Goal: Check status: Check status

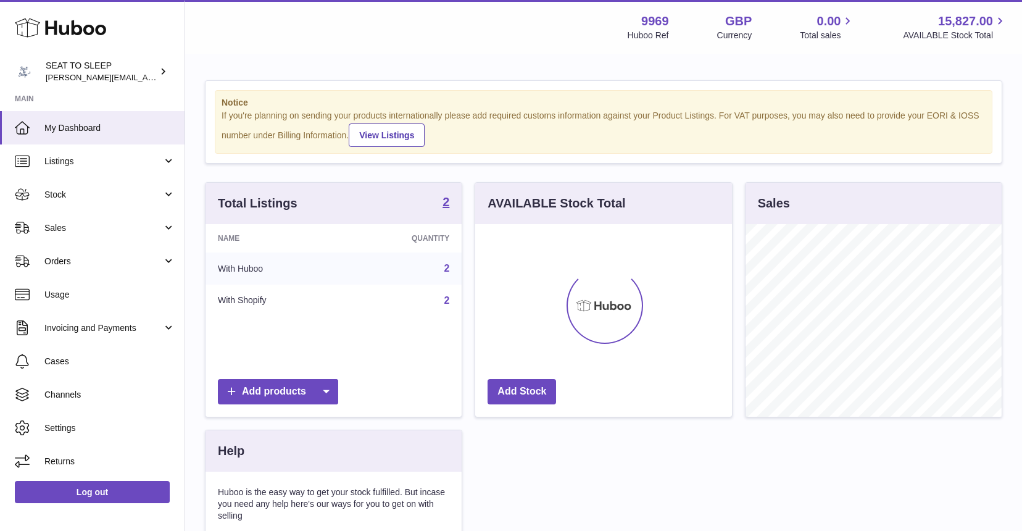
scroll to position [192, 257]
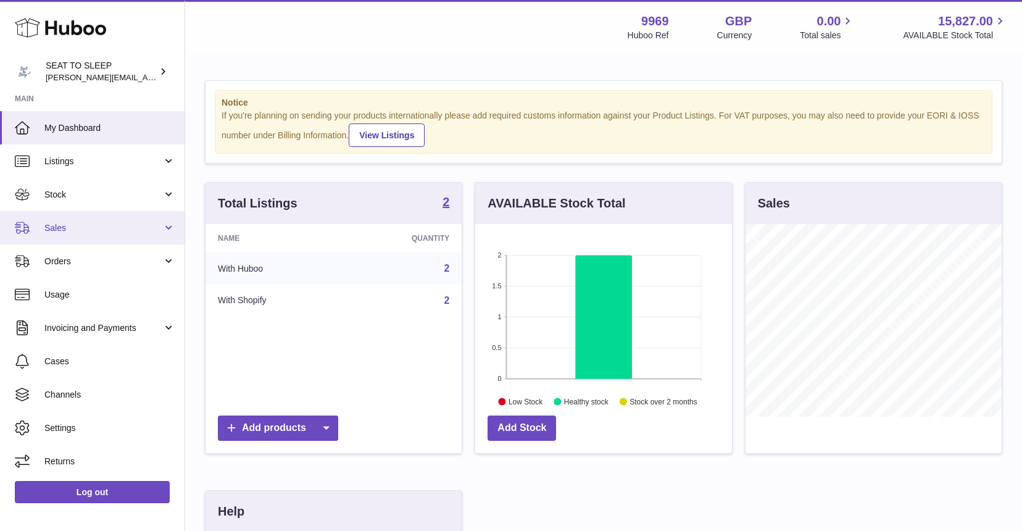
click at [68, 222] on span "Sales" at bounding box center [103, 228] width 118 height 12
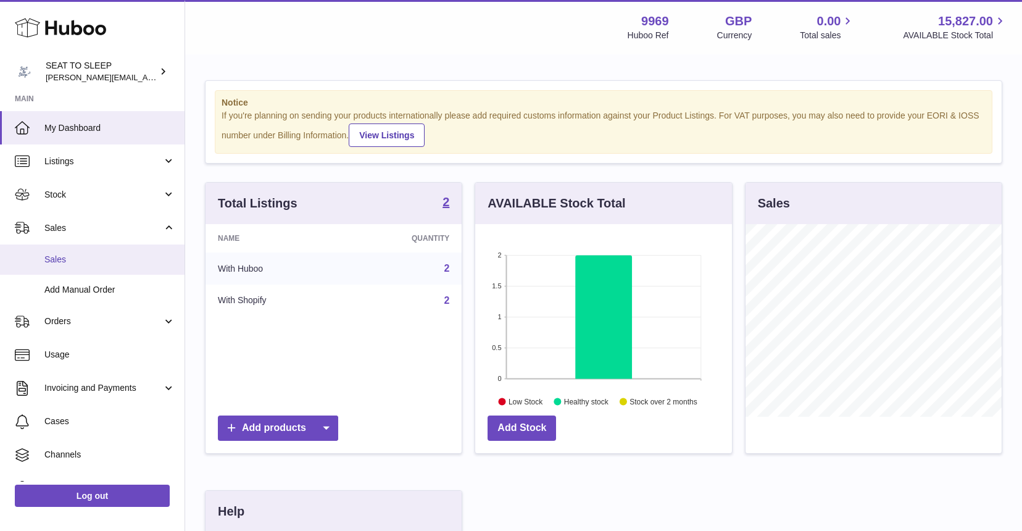
click at [65, 257] on span "Sales" at bounding box center [109, 260] width 131 height 12
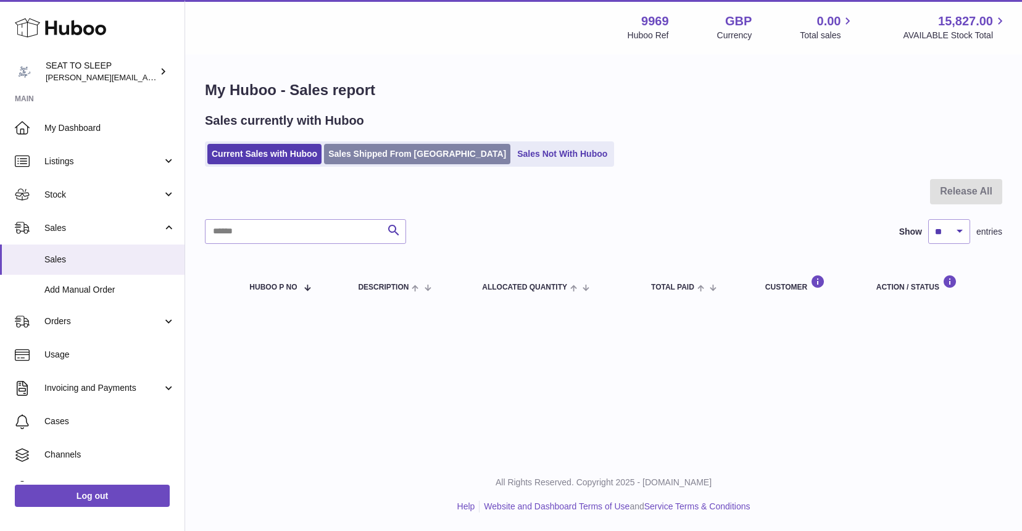
click at [415, 147] on link "Sales Shipped From [GEOGRAPHIC_DATA]" at bounding box center [417, 154] width 186 height 20
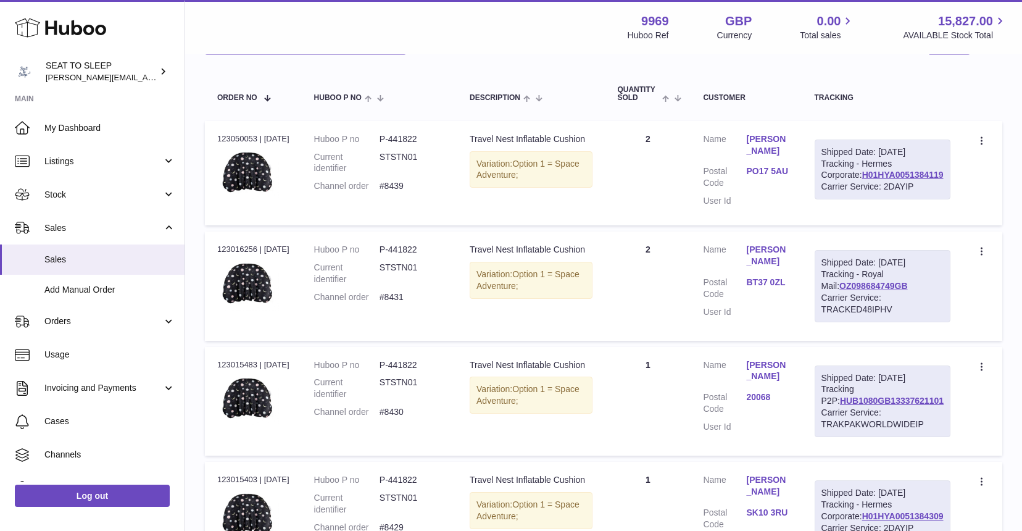
scroll to position [175, 0]
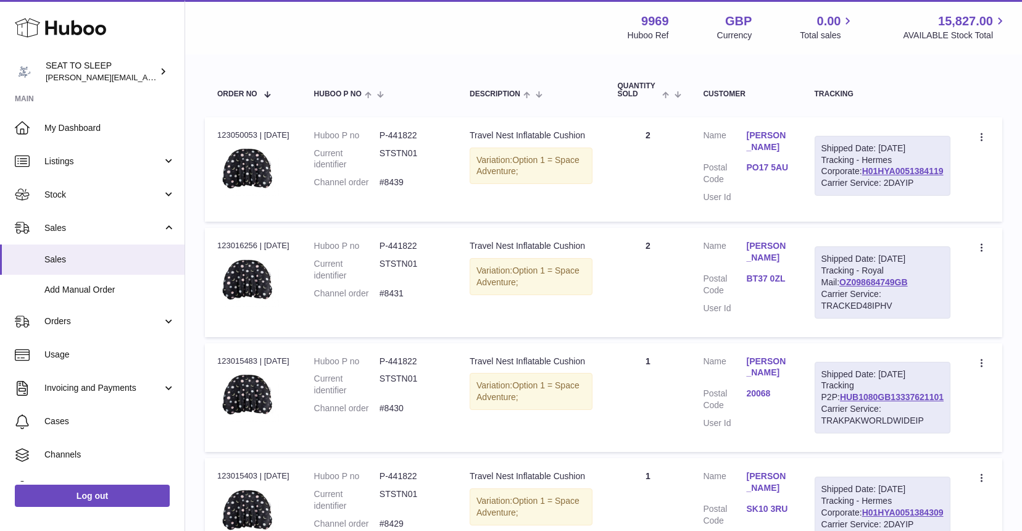
click at [774, 378] on link "Lindy Adonis" at bounding box center [767, 366] width 43 height 23
click at [673, 345] on div at bounding box center [511, 265] width 1022 height 531
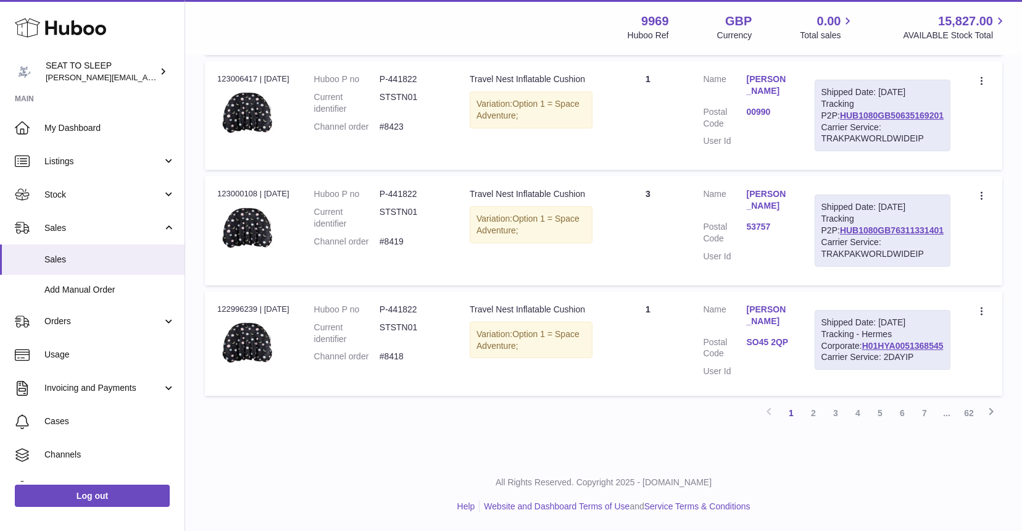
scroll to position [1042, 0]
click at [787, 212] on link "Eva Juntermanns" at bounding box center [767, 199] width 43 height 23
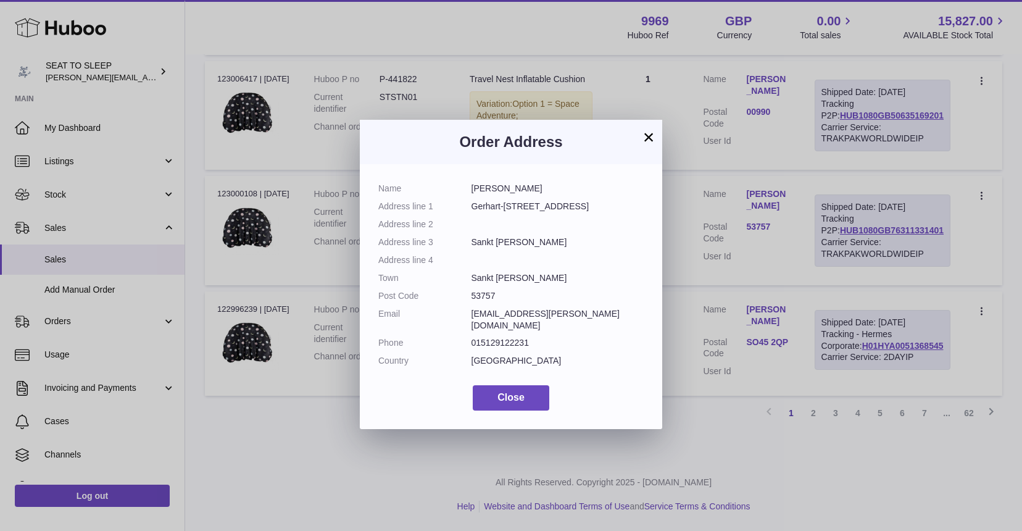
click at [682, 280] on div "× Order Address Name Eva Juntermanns Address line 1 Gerhart-Hauptmann Str. 12 A…" at bounding box center [511, 265] width 1022 height 531
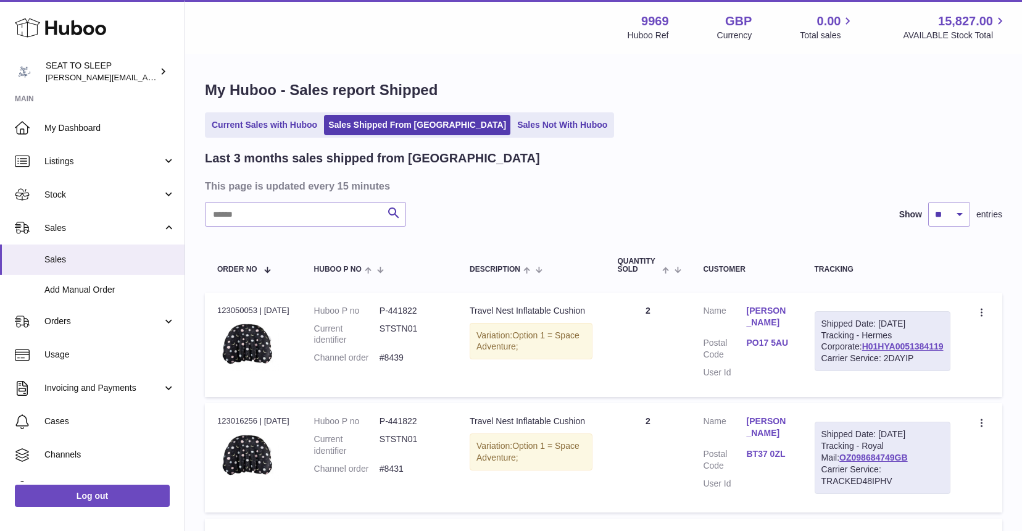
scroll to position [0, 0]
click at [249, 125] on link "Current Sales with Huboo" at bounding box center [264, 125] width 114 height 20
